Goal: Transaction & Acquisition: Purchase product/service

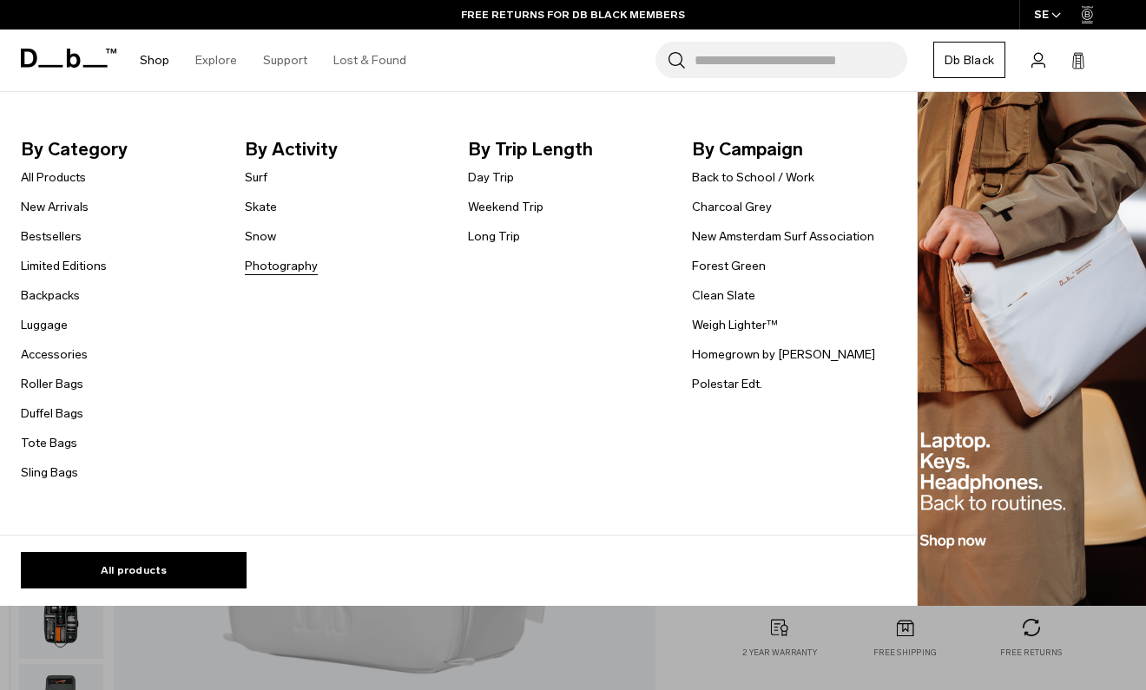
click at [260, 268] on link "Photography" at bounding box center [281, 266] width 73 height 18
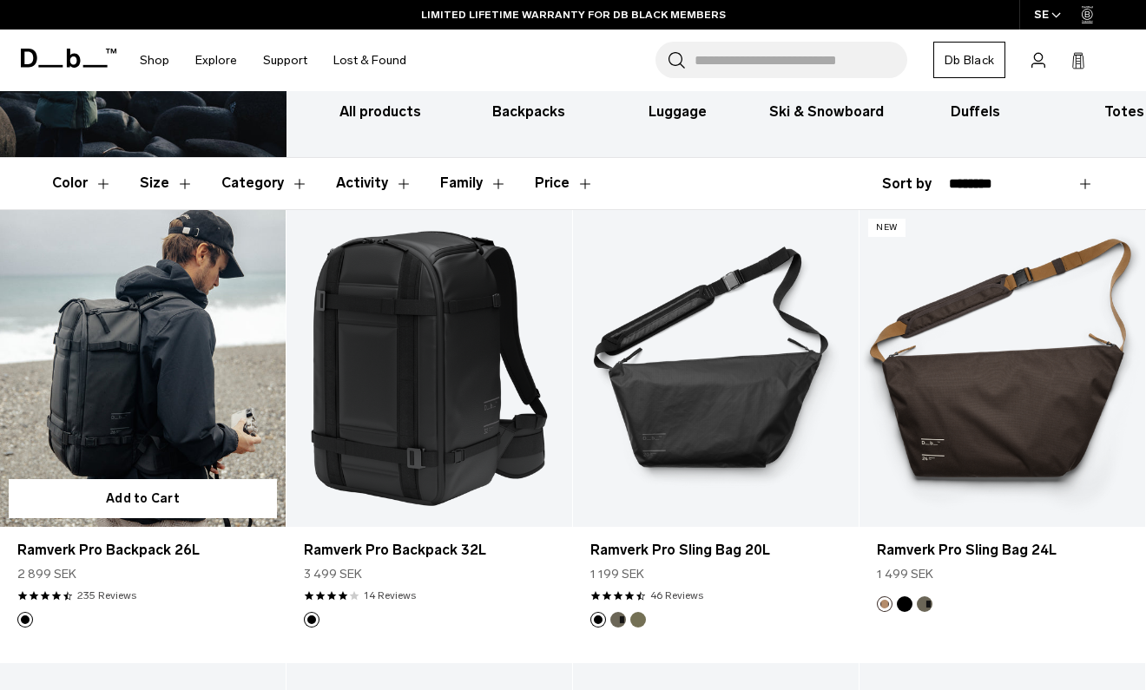
scroll to position [221, 0]
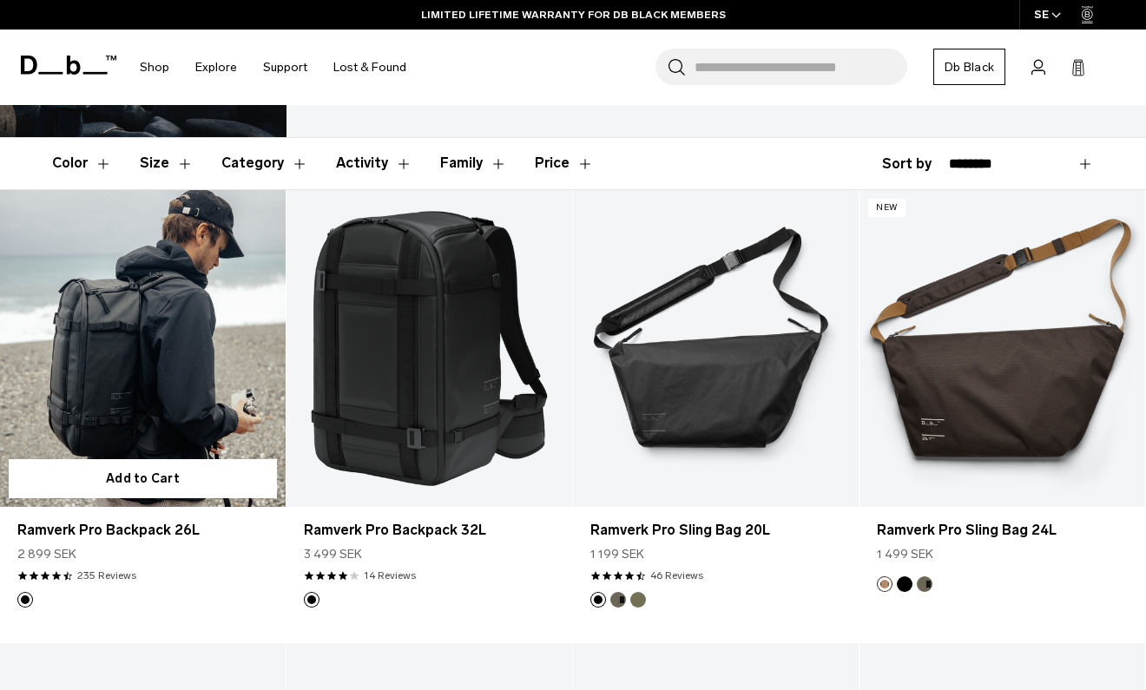
click at [151, 380] on link "Ramverk Pro Backpack 26L" at bounding box center [143, 349] width 286 height 318
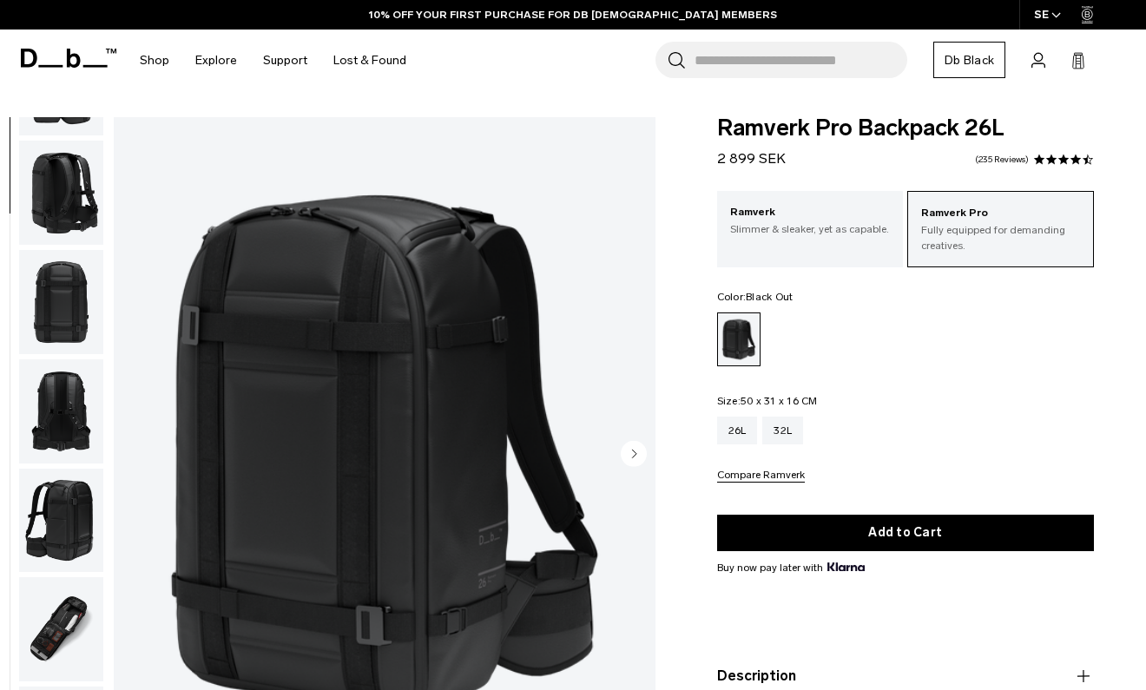
scroll to position [389, 0]
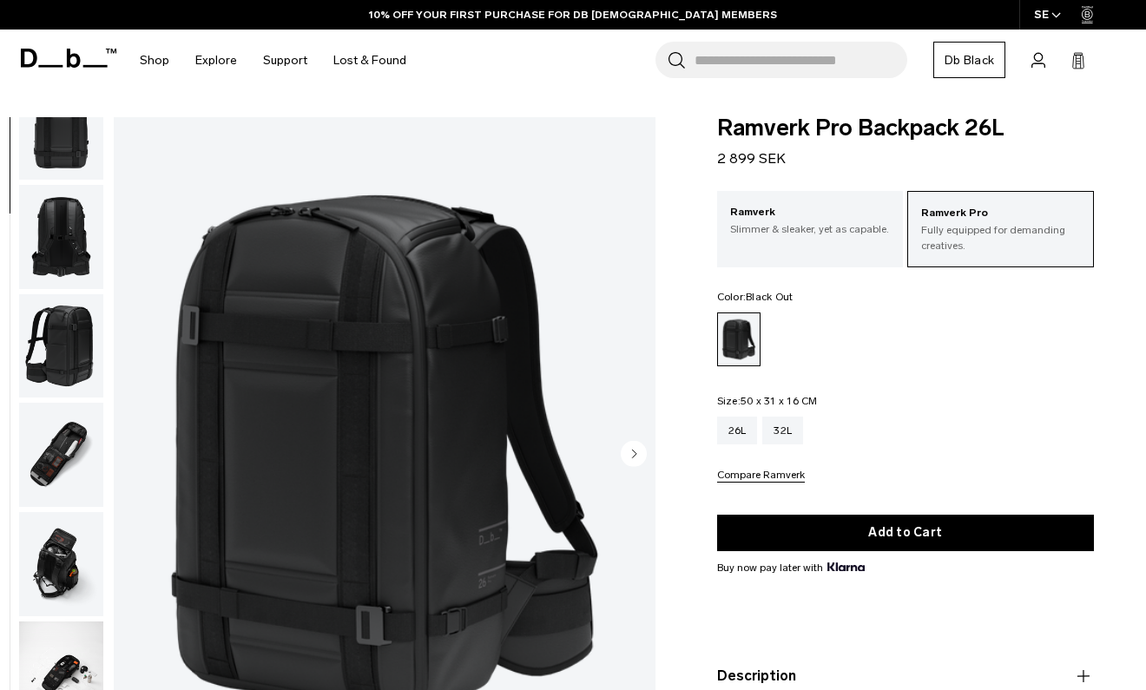
click at [62, 450] on img "button" at bounding box center [61, 455] width 84 height 104
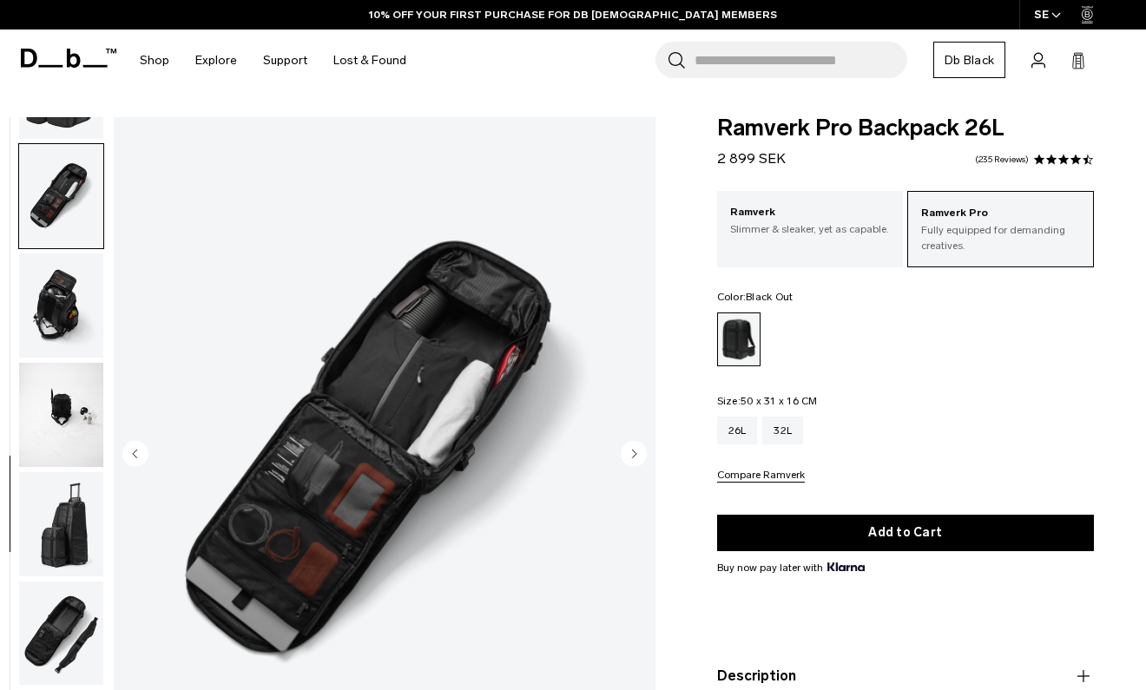
scroll to position [740, 0]
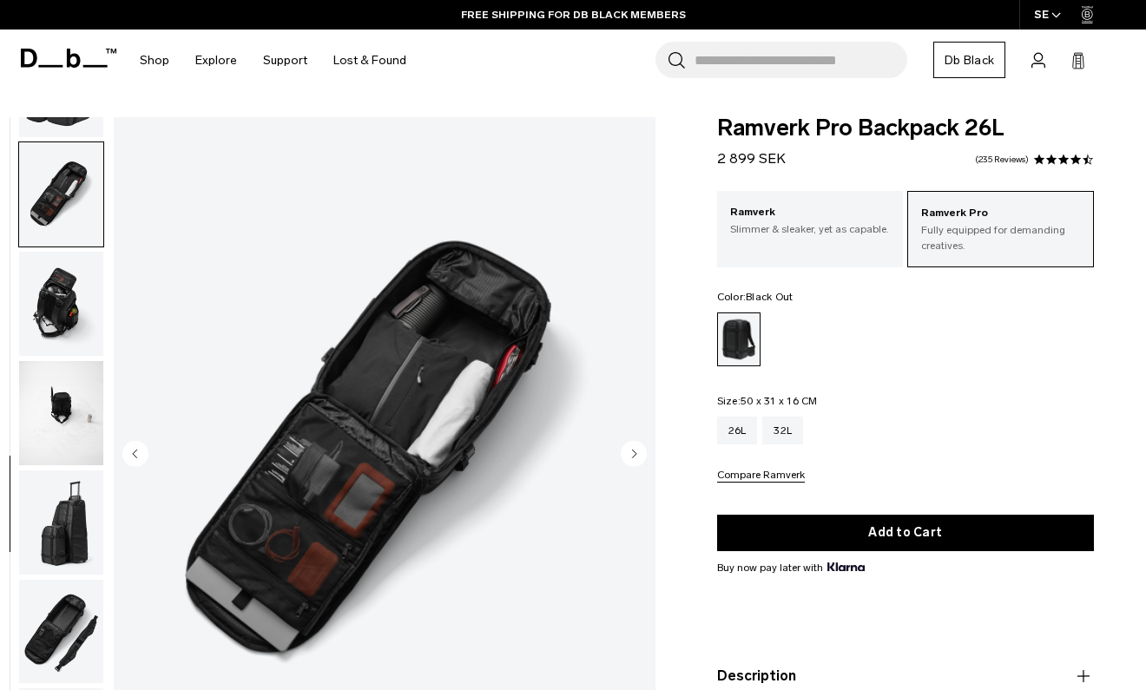
click at [57, 620] on img "button" at bounding box center [61, 632] width 84 height 104
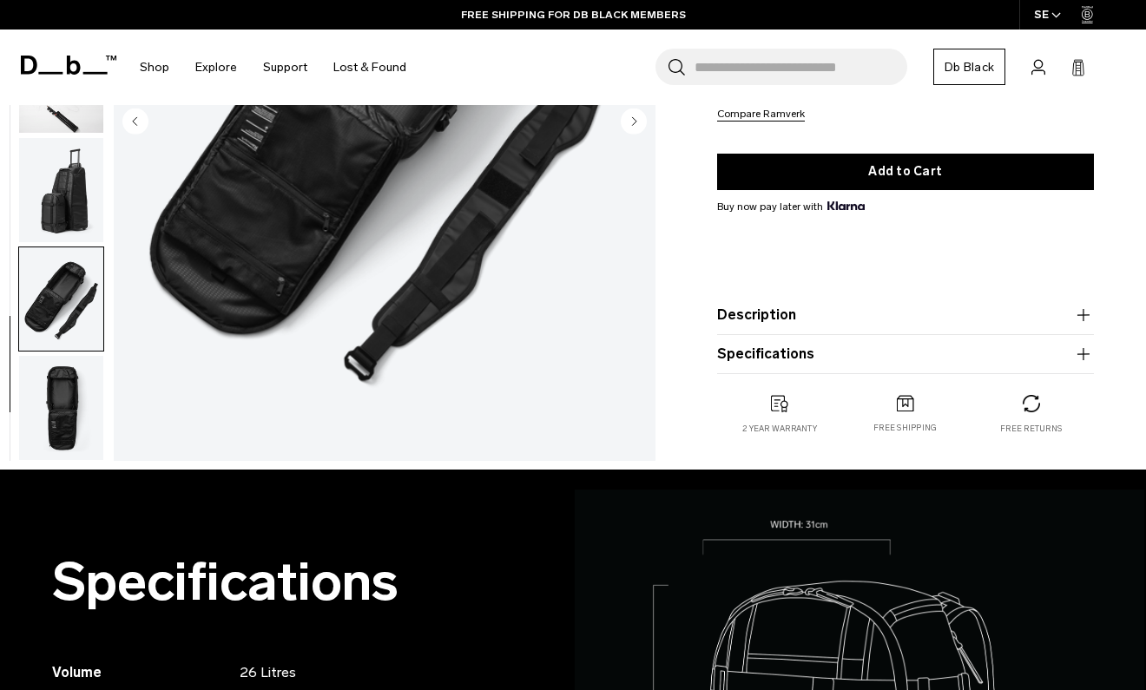
scroll to position [0, 0]
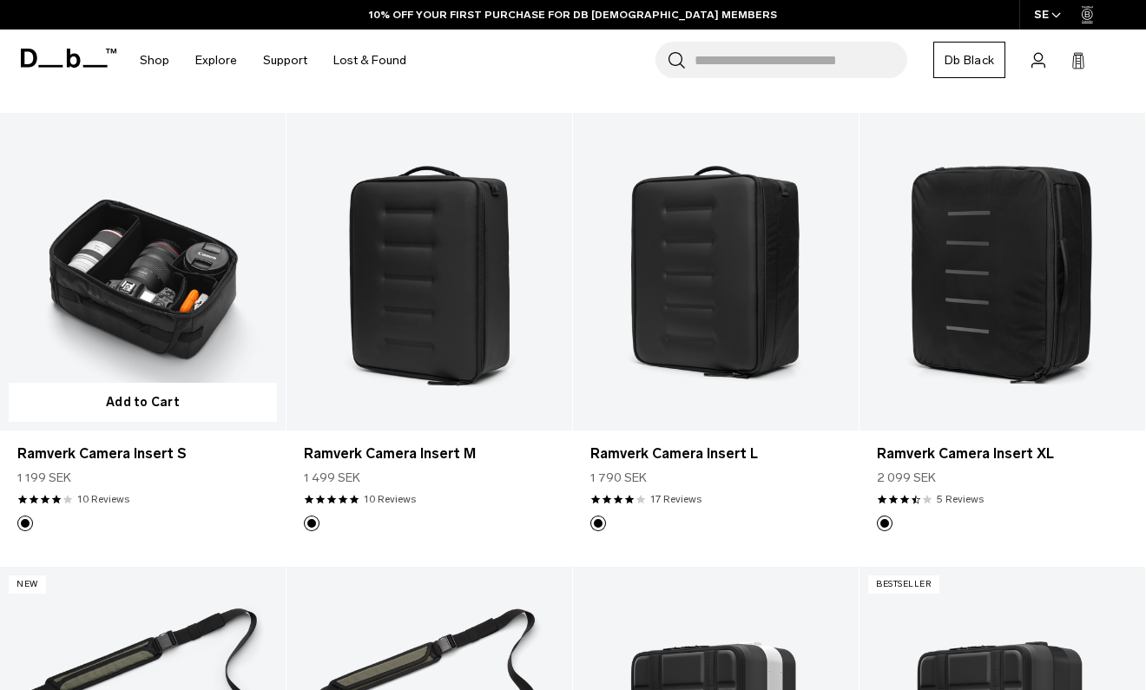
click at [157, 268] on link "Ramverk Camera Insert S" at bounding box center [143, 272] width 286 height 318
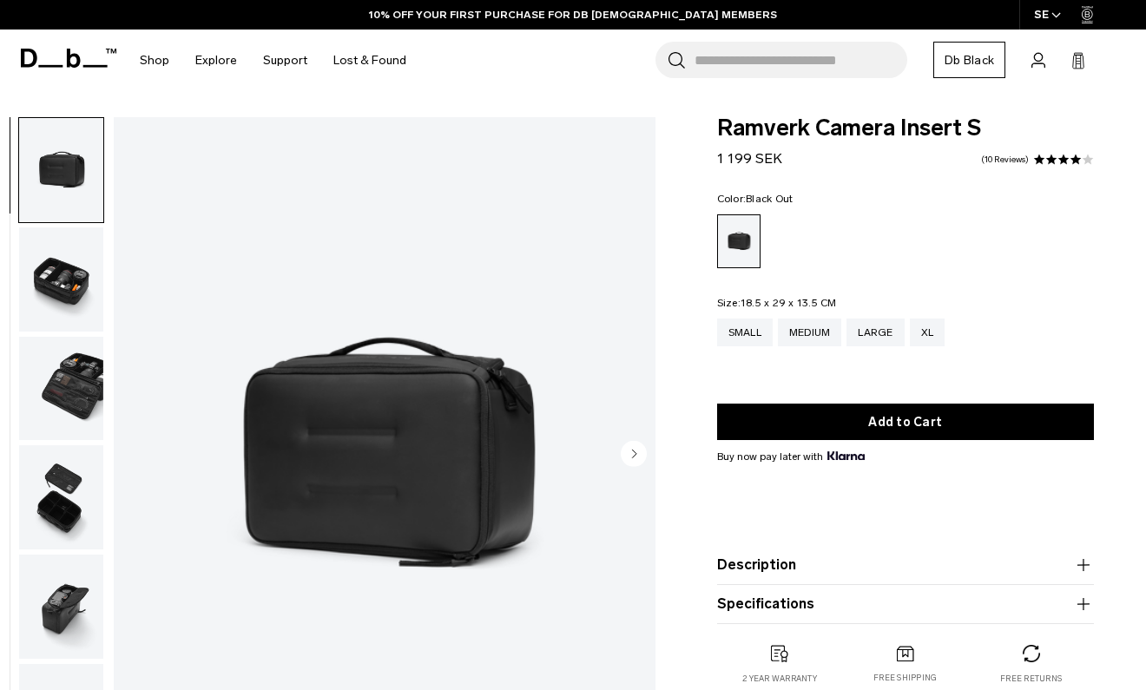
click at [642, 456] on circle "Next slide" at bounding box center [634, 453] width 26 height 26
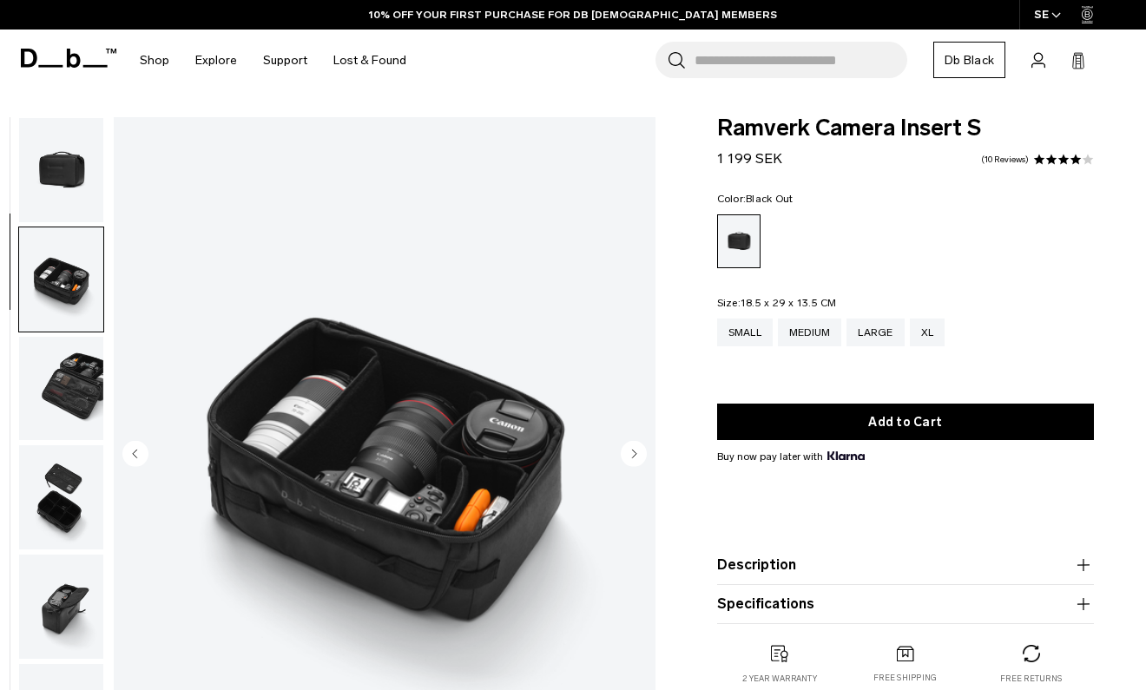
scroll to position [84, 0]
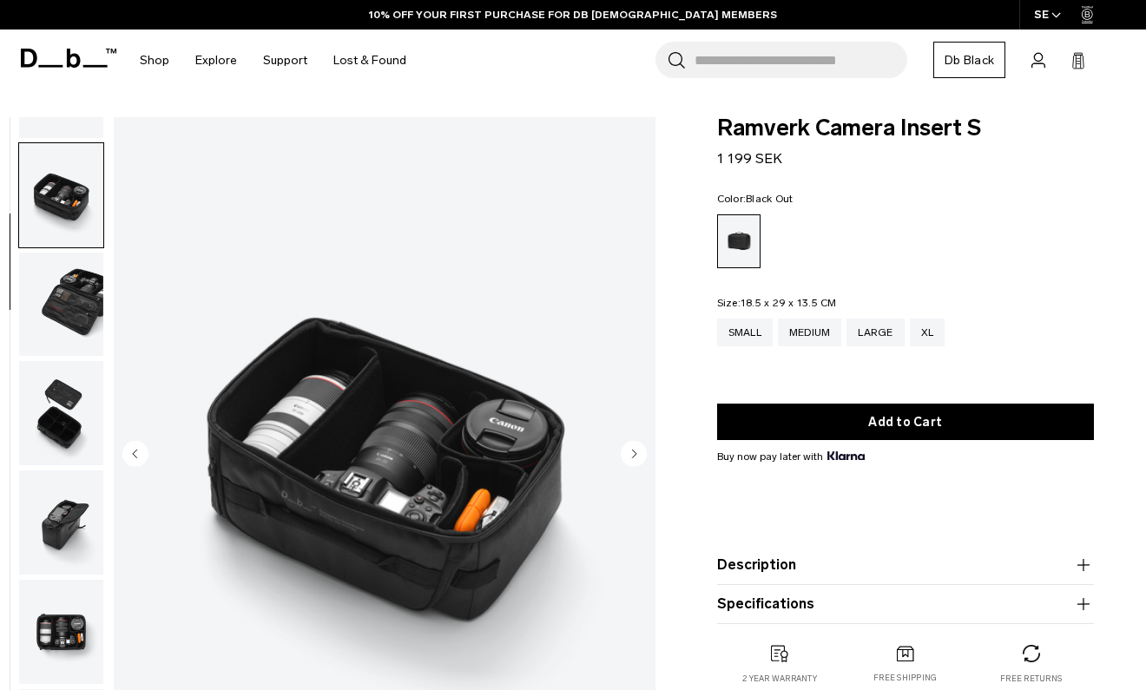
click at [636, 455] on circle "Next slide" at bounding box center [634, 453] width 26 height 26
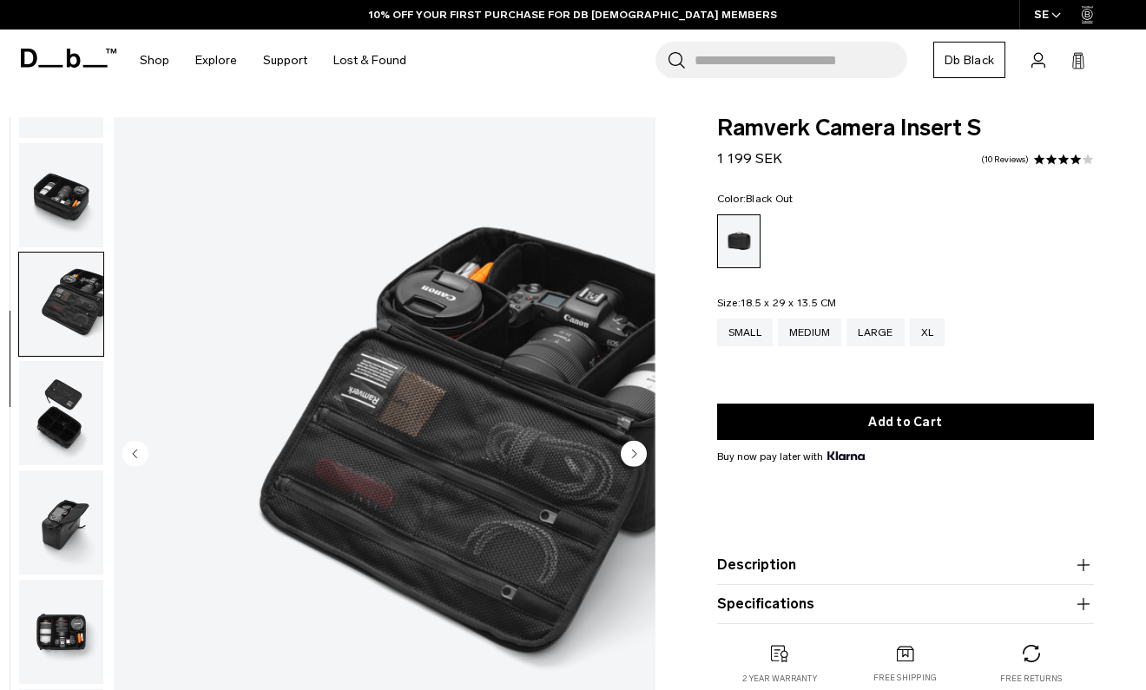
click at [636, 455] on circle "Next slide" at bounding box center [634, 453] width 26 height 26
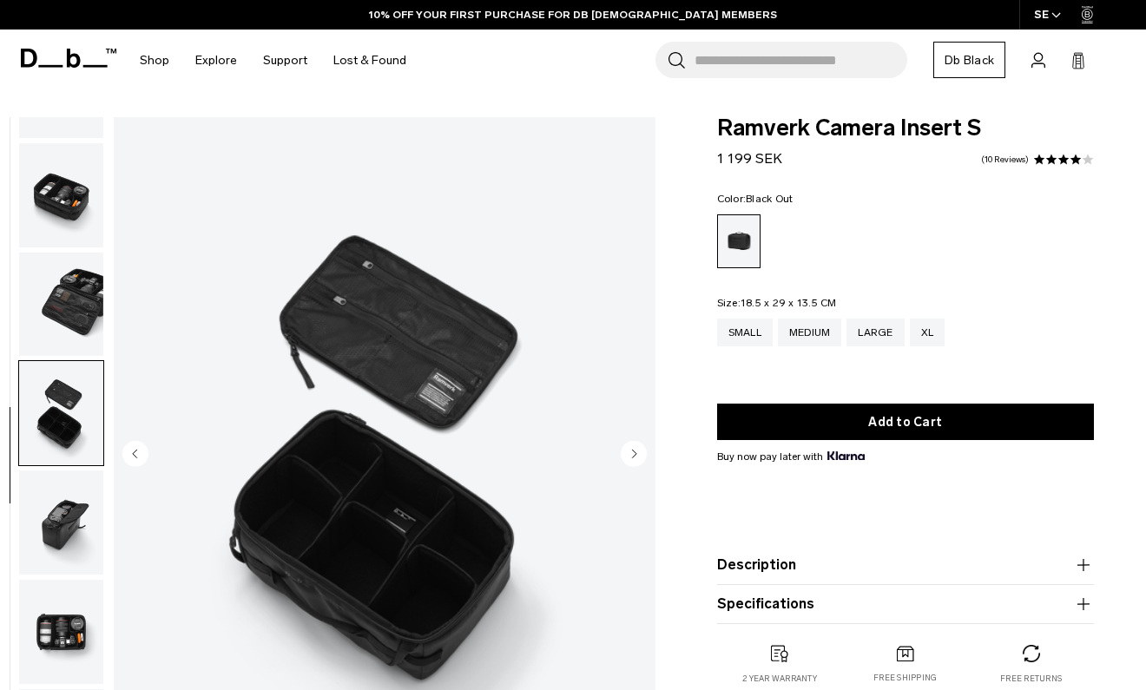
click at [636, 455] on circle "Next slide" at bounding box center [634, 453] width 26 height 26
